Goal: Task Accomplishment & Management: Use online tool/utility

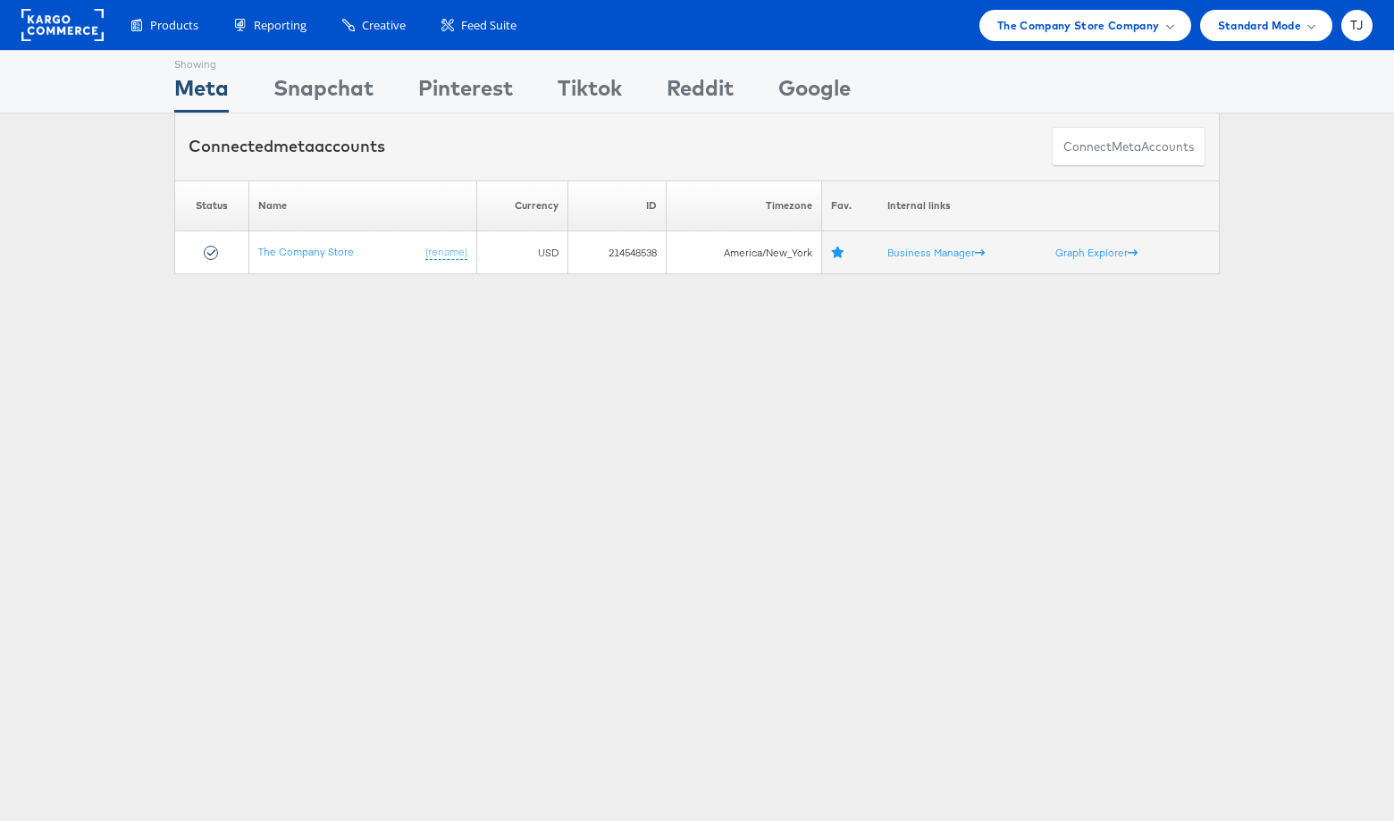
click at [61, 28] on rect at bounding box center [62, 25] width 82 height 32
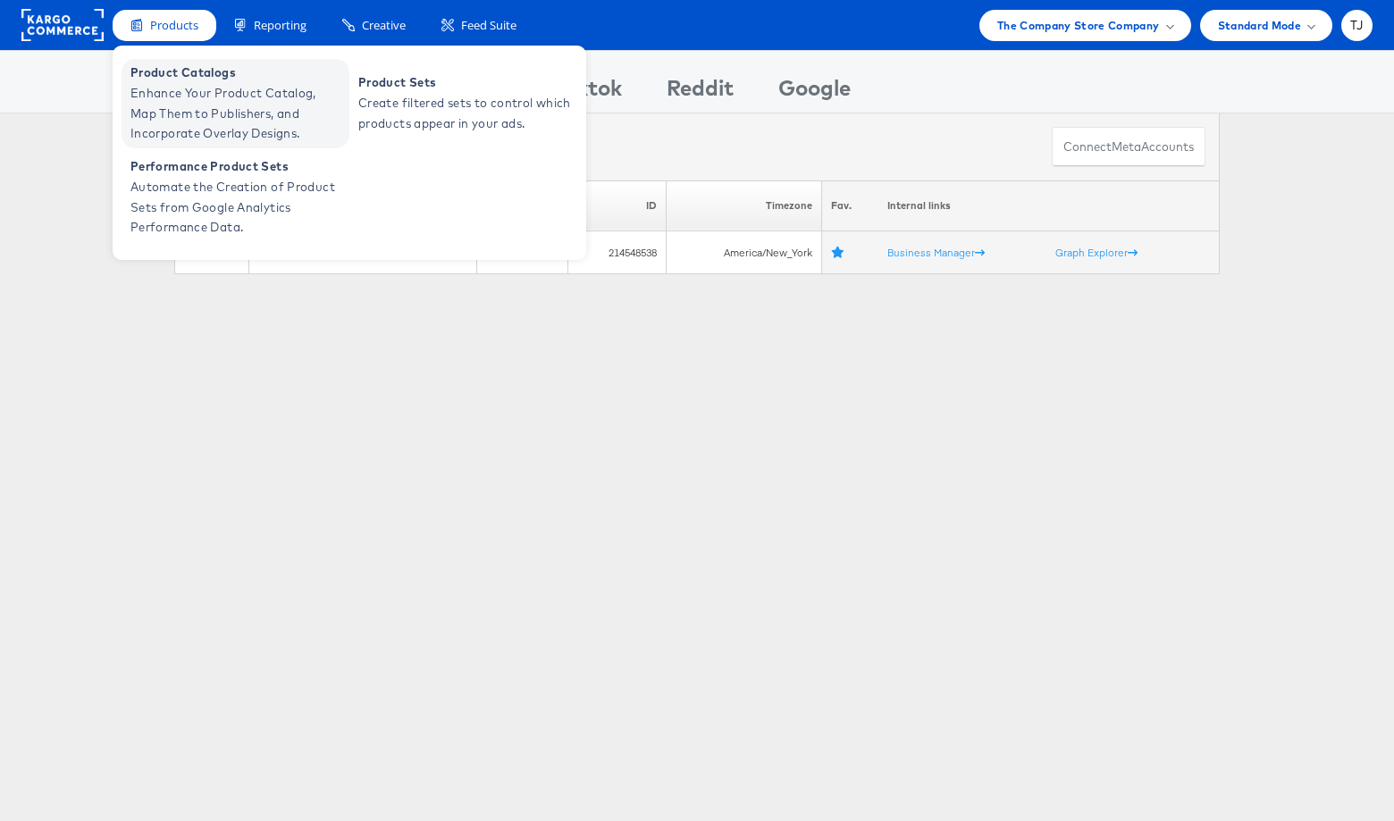
click at [174, 83] on span "Enhance Your Product Catalog, Map Them to Publishers, and Incorporate Overlay D…" at bounding box center [238, 113] width 215 height 61
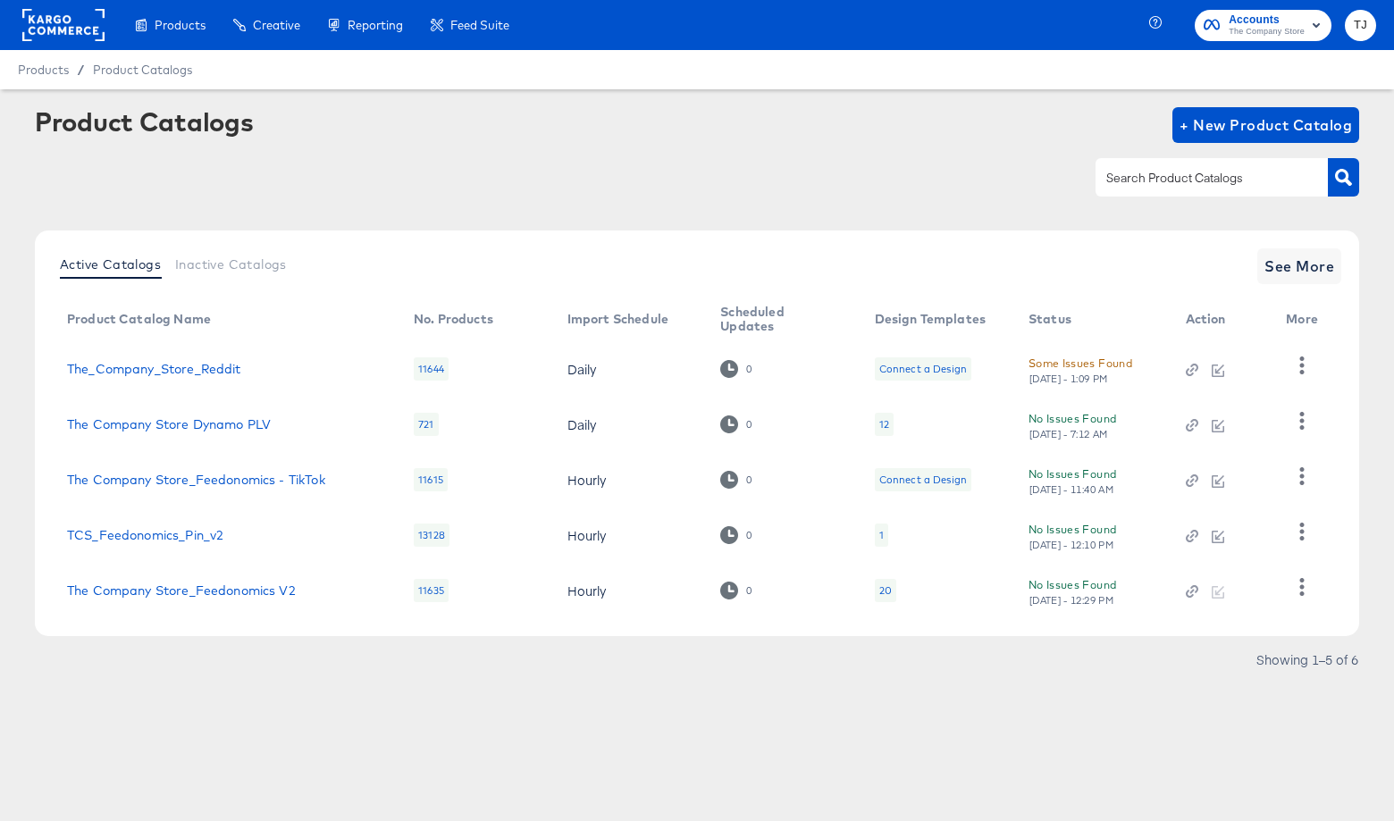
click at [848, 146] on div "Product Catalogs + New Product Catalog" at bounding box center [697, 161] width 1325 height 109
